Goal: Task Accomplishment & Management: Manage account settings

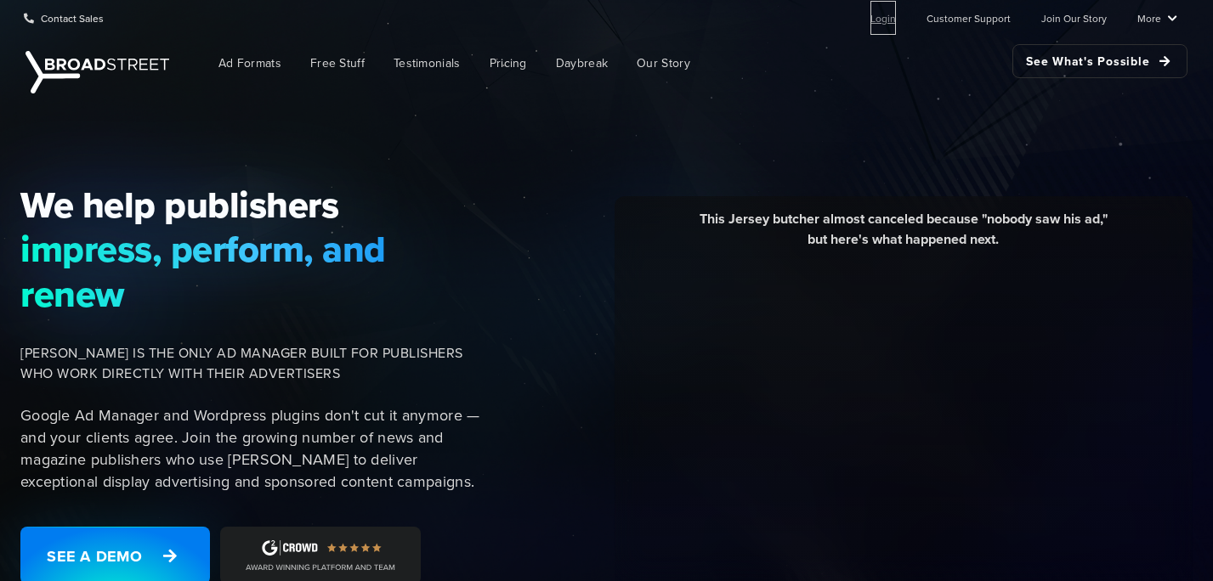
click at [889, 18] on link "Login" at bounding box center [882, 18] width 25 height 34
click at [893, 18] on link "Login" at bounding box center [882, 18] width 25 height 34
click at [892, 14] on link "Login" at bounding box center [882, 18] width 25 height 34
